Goal: Communication & Community: Answer question/provide support

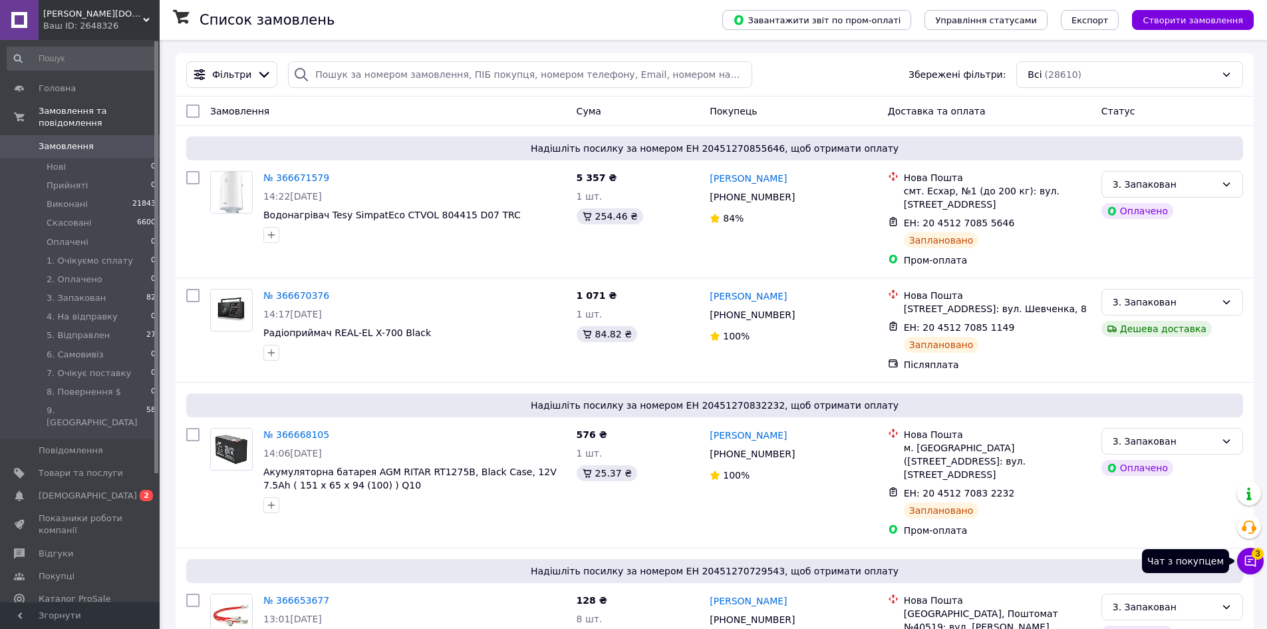
click at [1246, 567] on icon at bounding box center [1250, 560] width 13 height 13
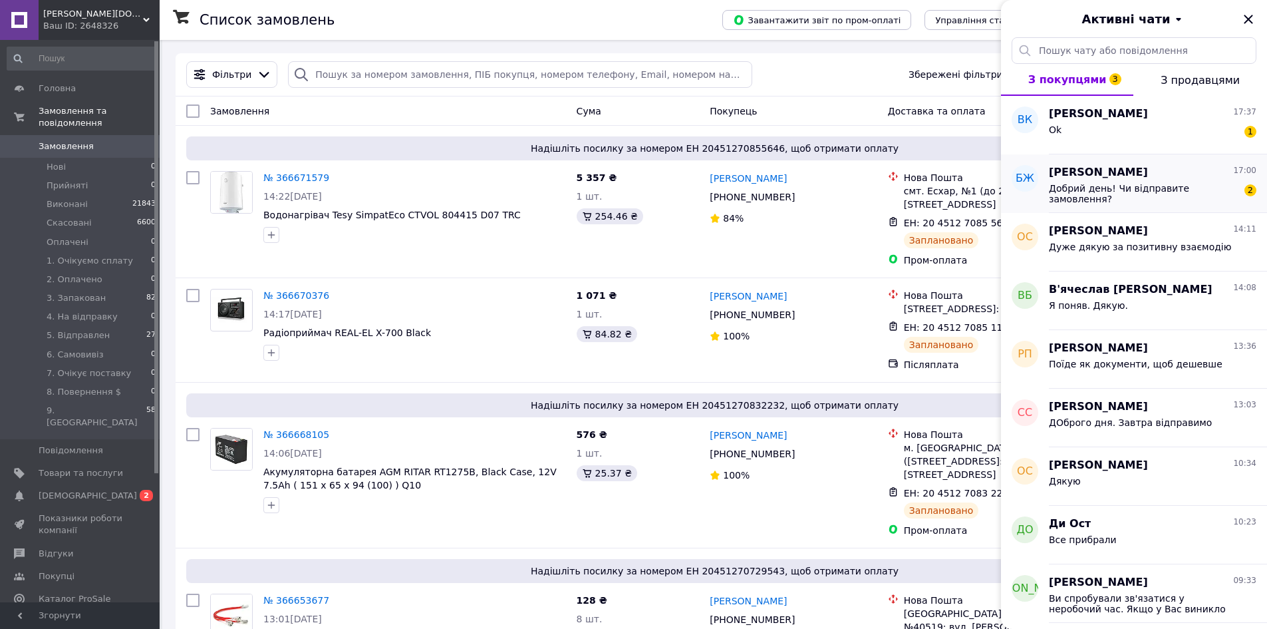
click at [1168, 168] on div "[PERSON_NAME] 17:00" at bounding box center [1153, 172] width 208 height 15
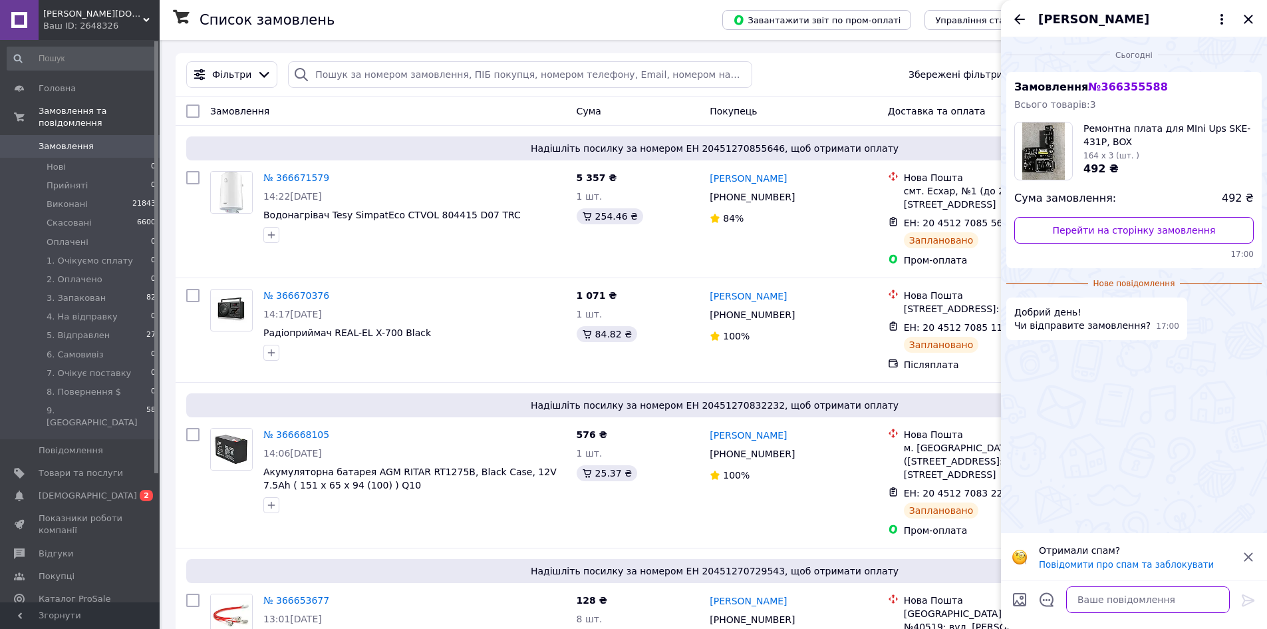
click at [1107, 599] on textarea at bounding box center [1148, 599] width 164 height 27
type textarea "Доброго. Так відправимо"
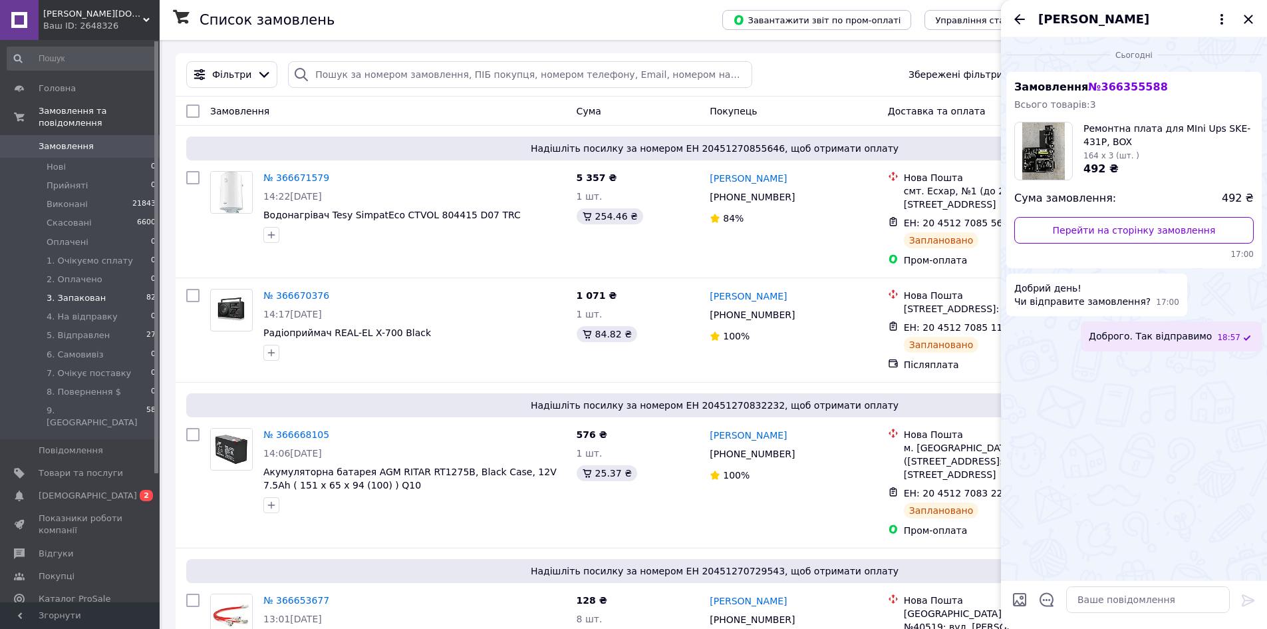
click at [97, 292] on span "3. Запакован" at bounding box center [76, 298] width 59 height 12
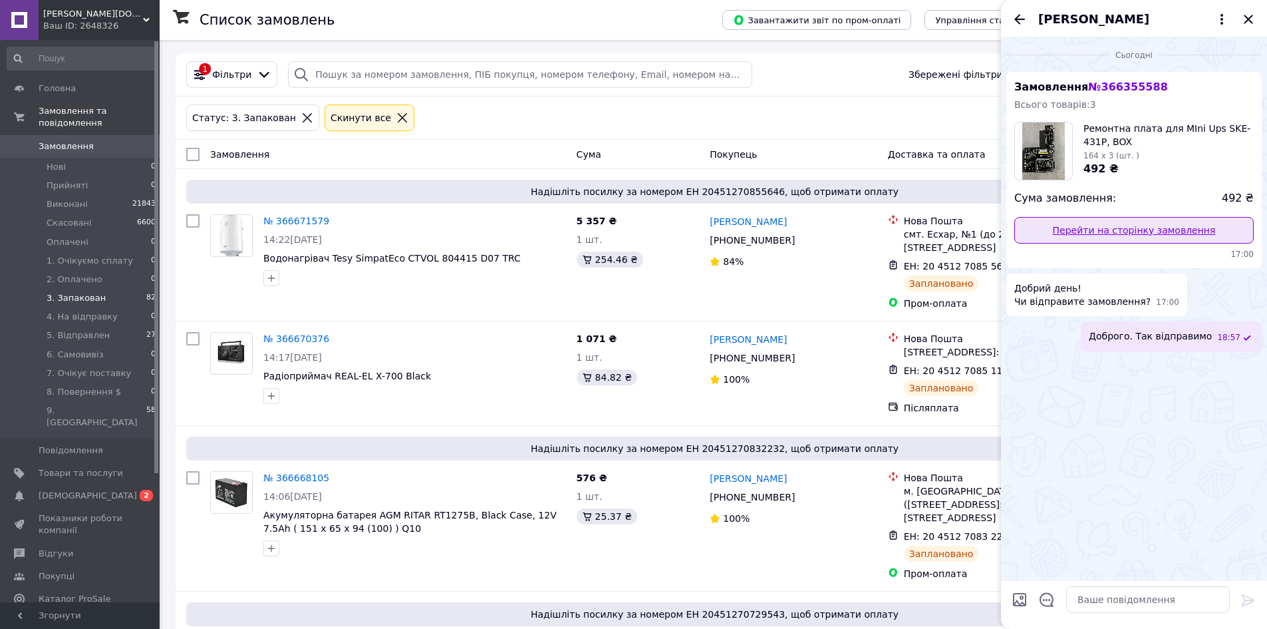
click at [1095, 225] on link "Перейти на сторінку замовлення" at bounding box center [1133, 230] width 239 height 27
